Goal: Task Accomplishment & Management: Use online tool/utility

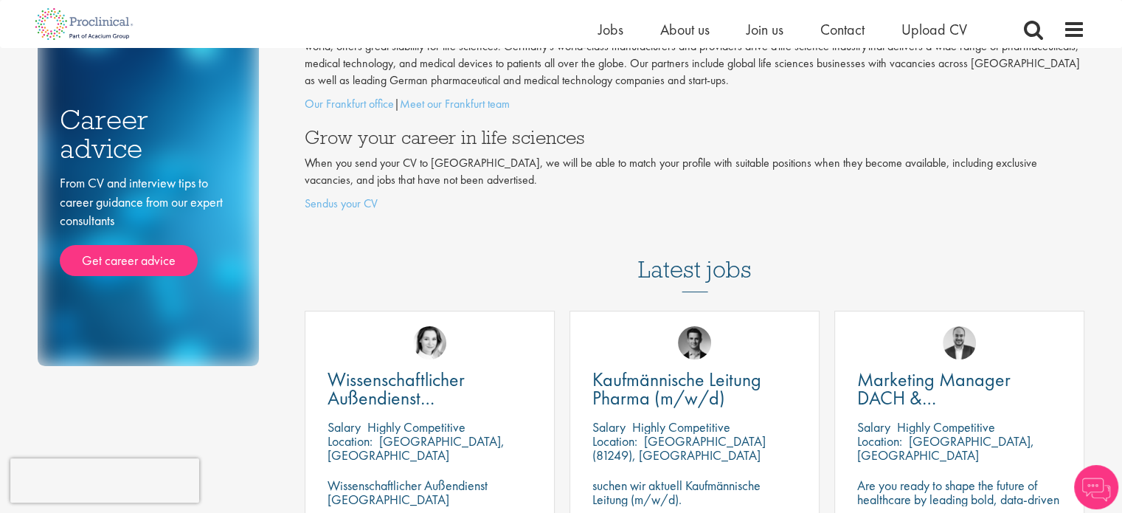
scroll to position [221, 0]
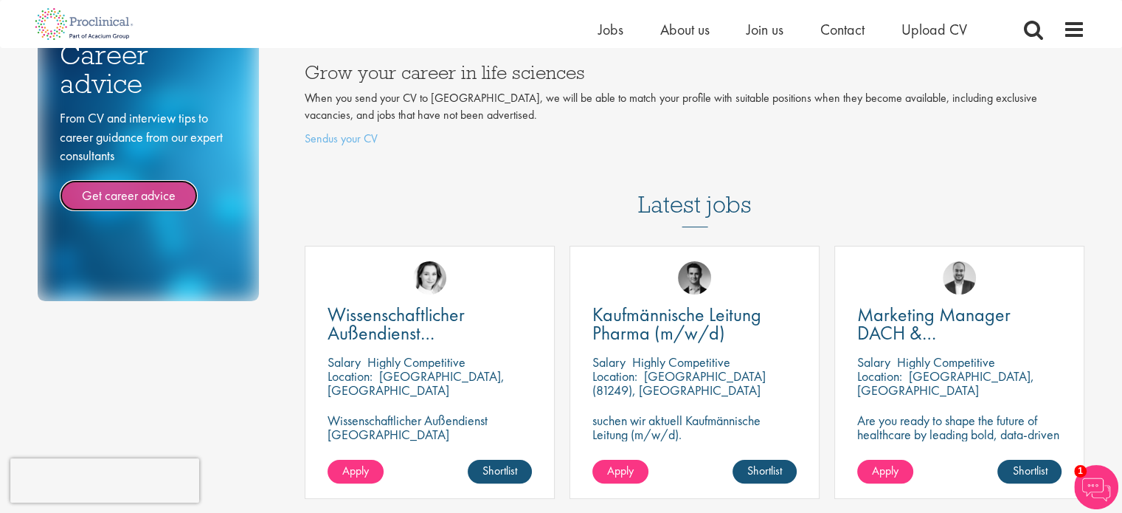
click at [138, 189] on link "Get career advice" at bounding box center [129, 195] width 138 height 31
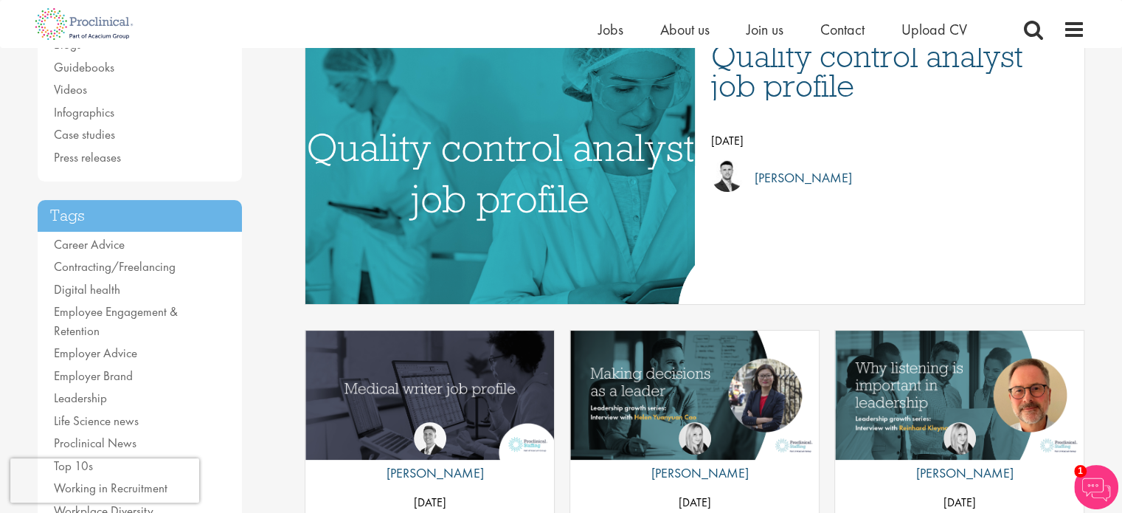
scroll to position [7, 0]
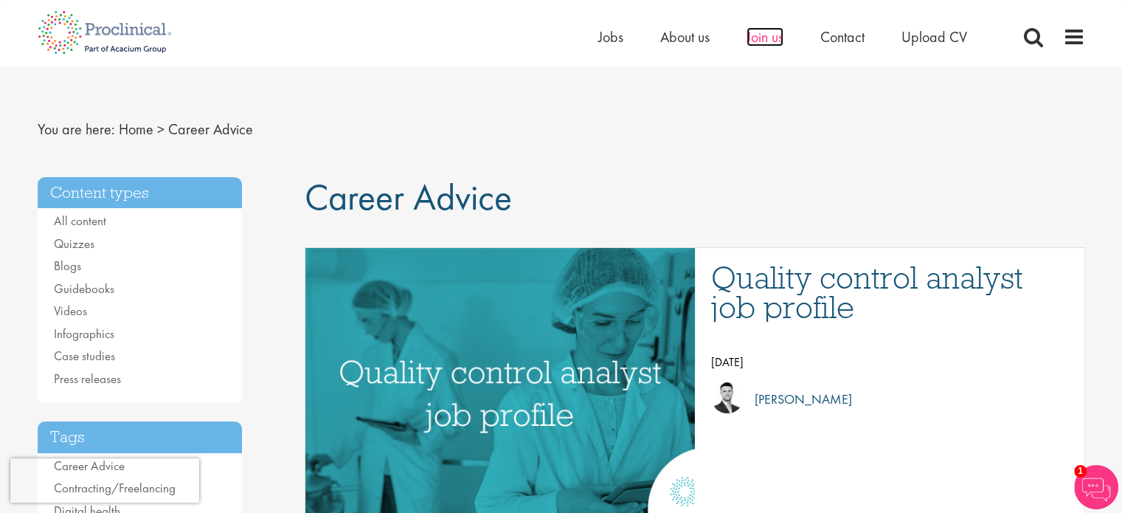
click at [759, 39] on span "Join us" at bounding box center [765, 36] width 37 height 19
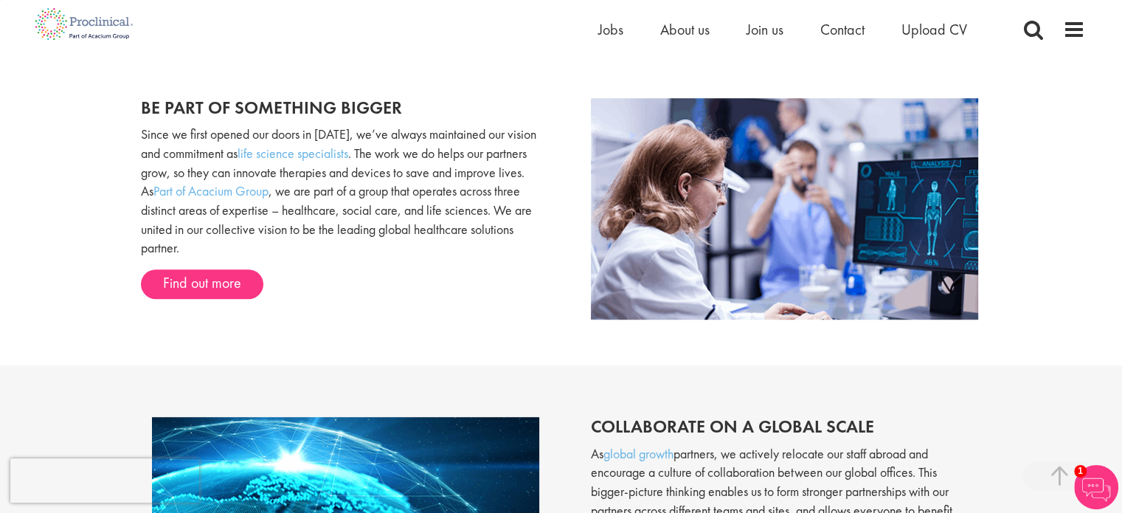
scroll to position [883, 0]
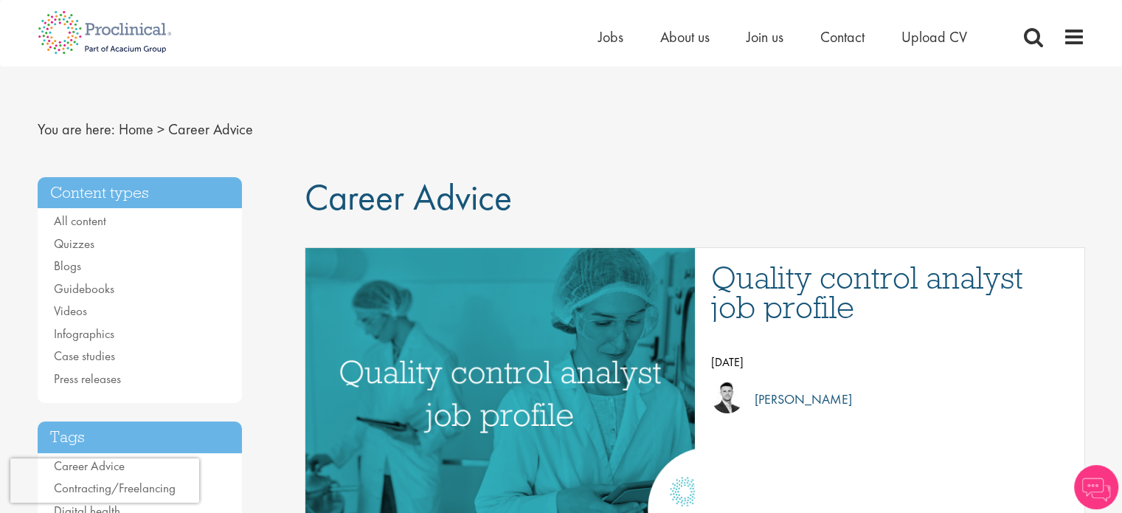
scroll to position [7, 0]
click at [612, 41] on span "Jobs" at bounding box center [610, 36] width 25 height 19
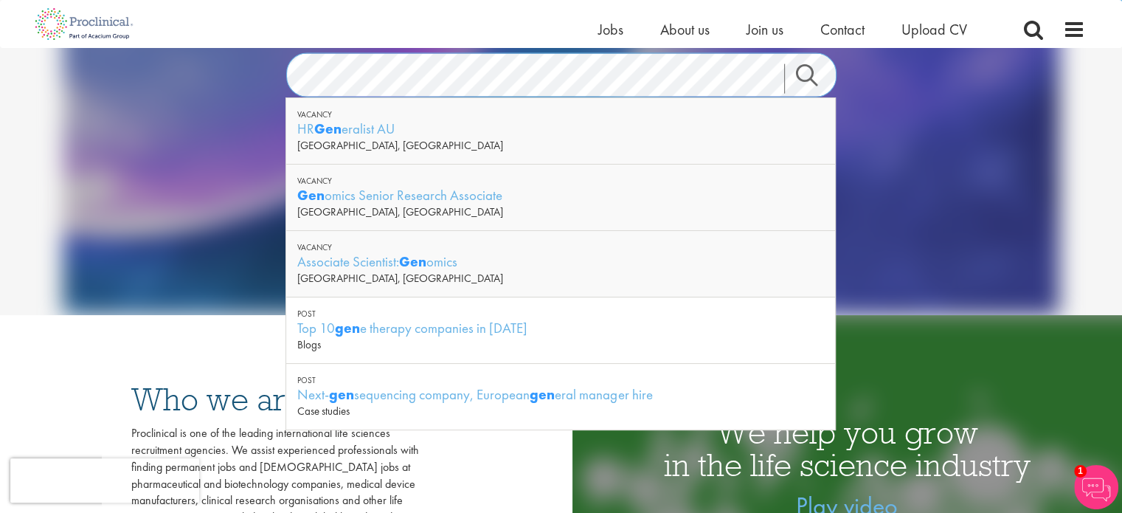
scroll to position [148, 0]
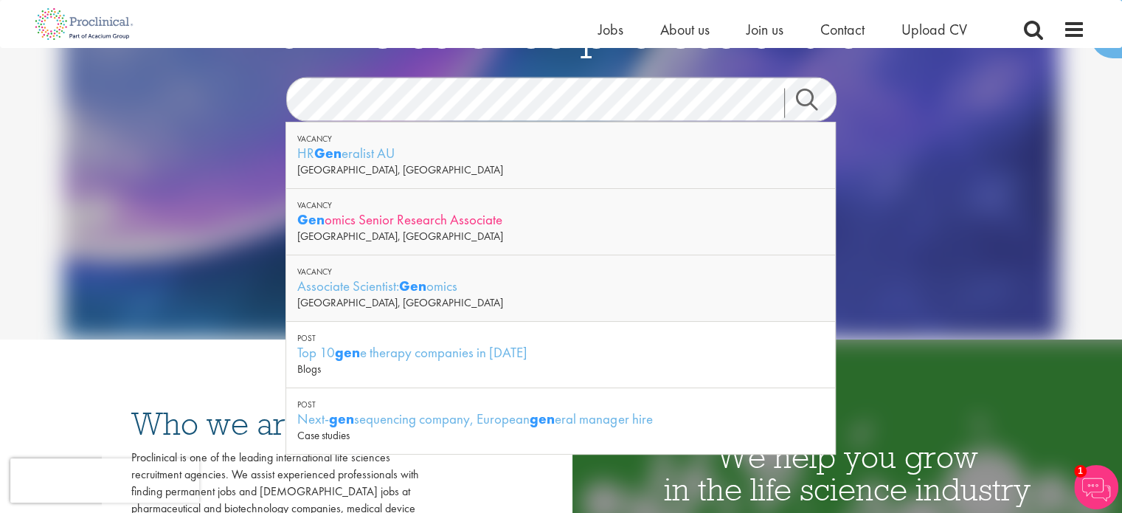
click at [452, 214] on div "Gen omics Senior Research Associate" at bounding box center [560, 219] width 527 height 18
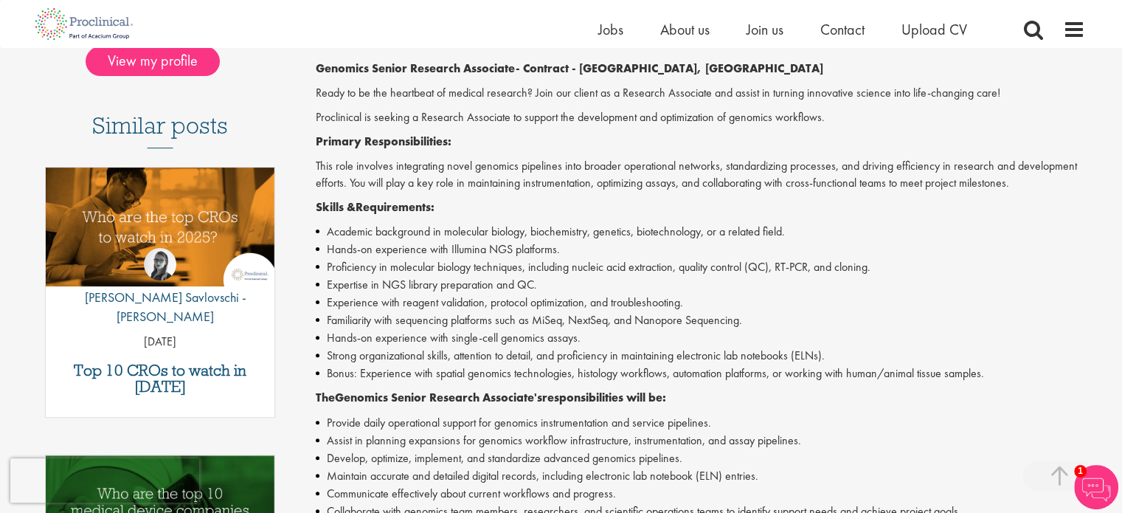
scroll to position [295, 0]
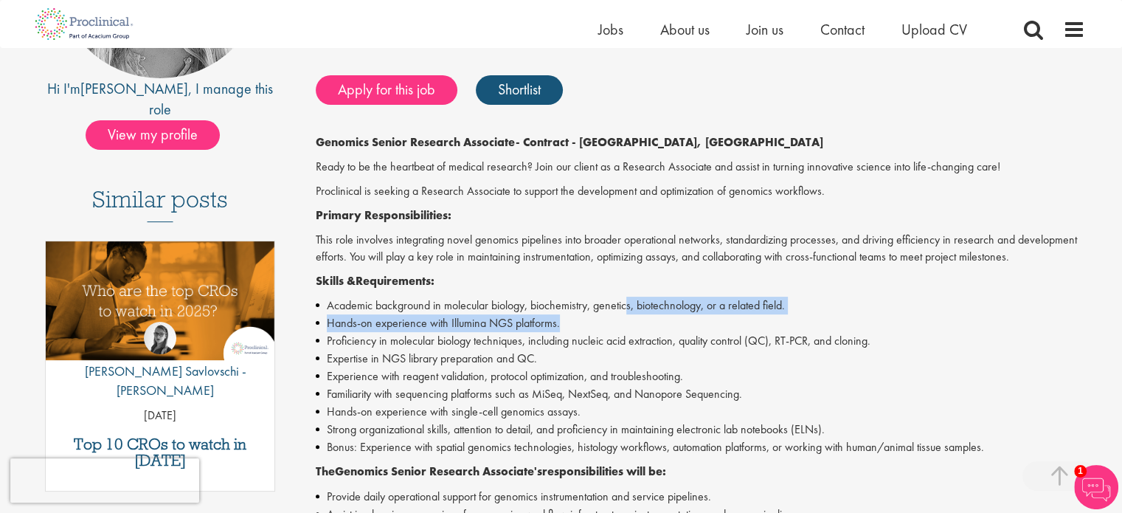
drag, startPoint x: 632, startPoint y: 307, endPoint x: 599, endPoint y: 316, distance: 33.7
click at [599, 316] on ul "Academic background in molecular biology, biochemistry, genetics, biotechnology…" at bounding box center [701, 376] width 770 height 159
click at [599, 316] on li "Hands-on experience with Illumina NGS platforms." at bounding box center [701, 323] width 770 height 18
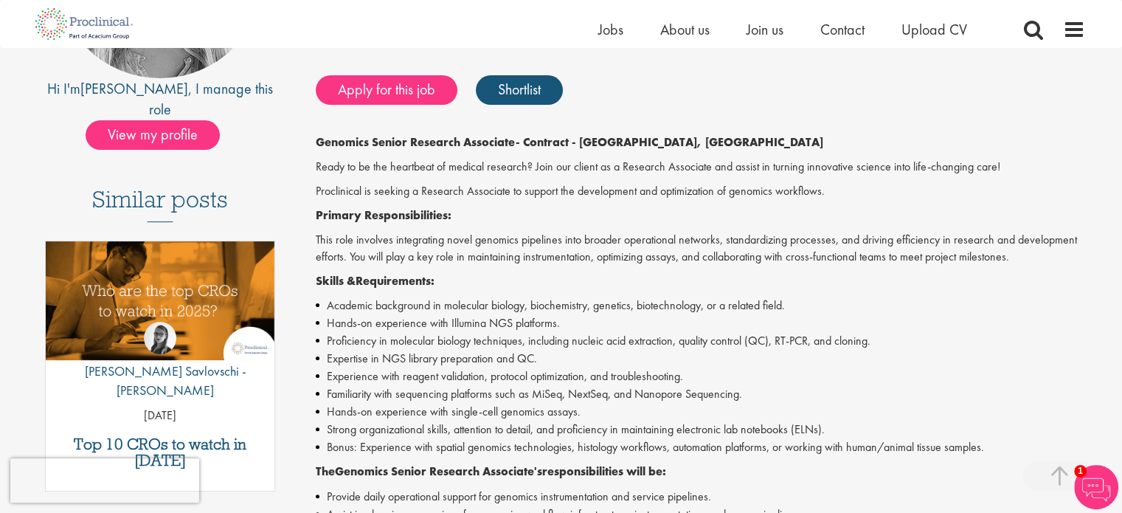
click at [602, 297] on div "Genomics Senior Research Associate - Contract - San Deigo, CA Ready to be the h…" at bounding box center [701, 454] width 770 height 640
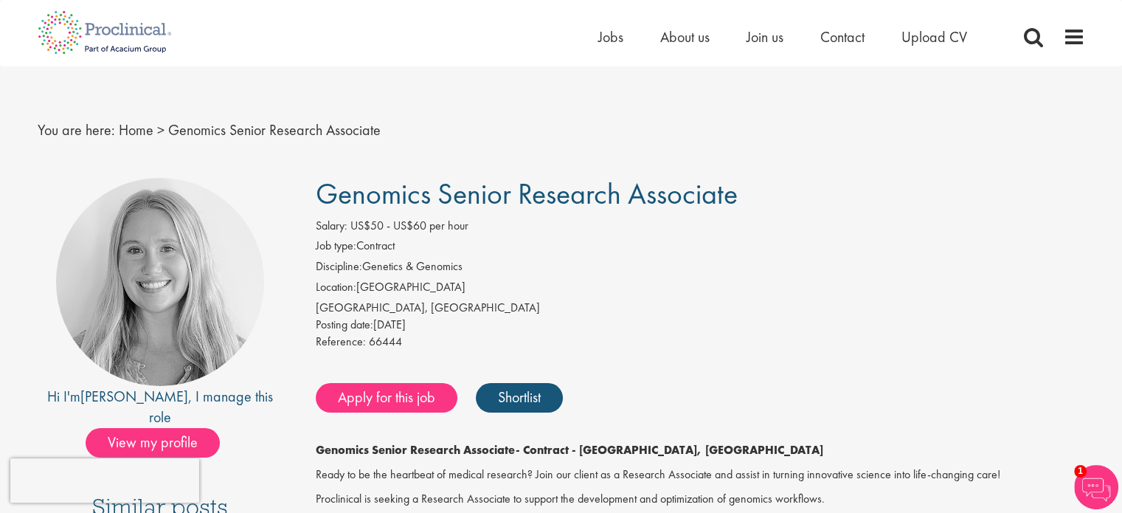
scroll to position [0, 0]
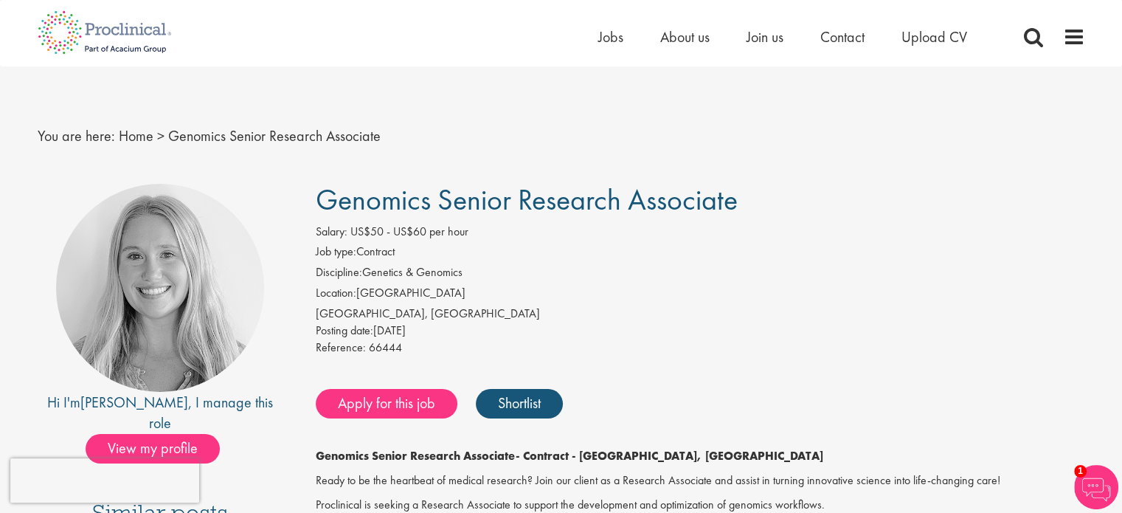
click at [498, 23] on div "Home Jobs About us Join us Contact Upload CV" at bounding box center [556, 27] width 1059 height 55
